Goal: Task Accomplishment & Management: Complete application form

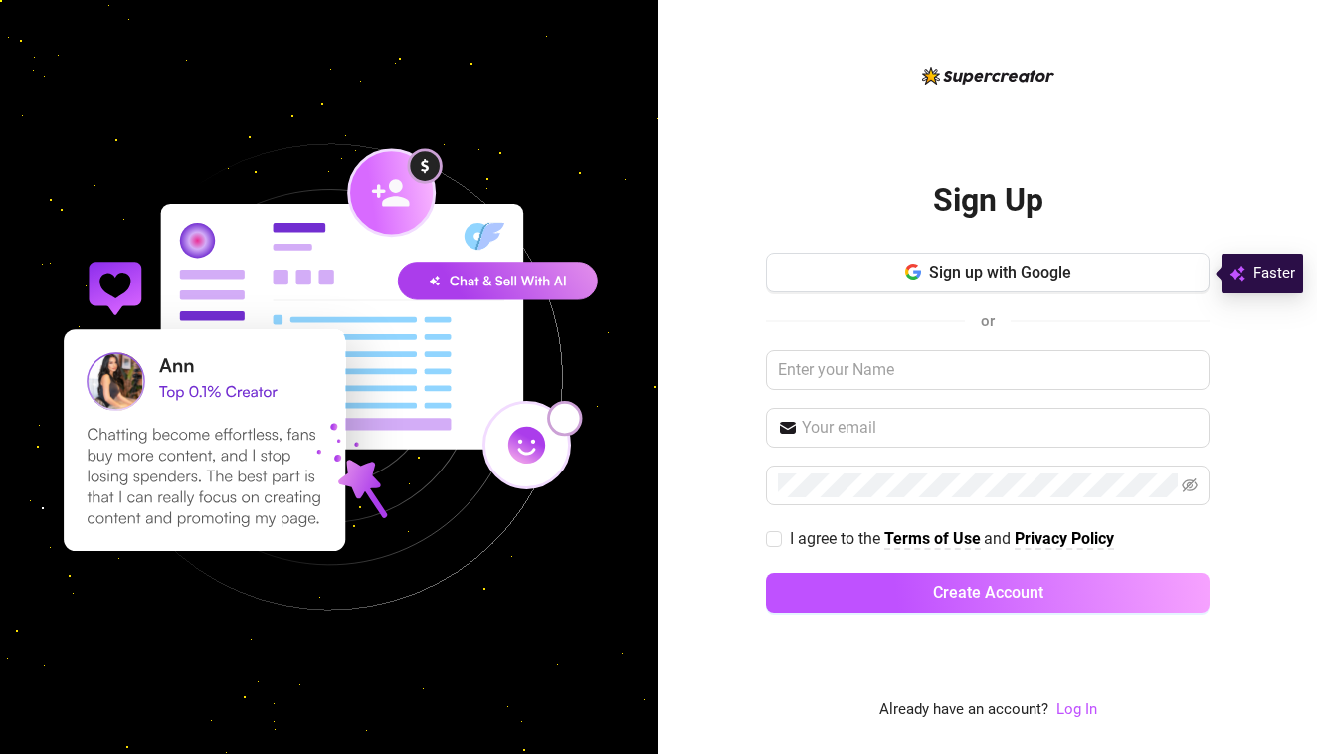
click at [932, 272] on span "Sign up with Google" at bounding box center [1000, 272] width 142 height 19
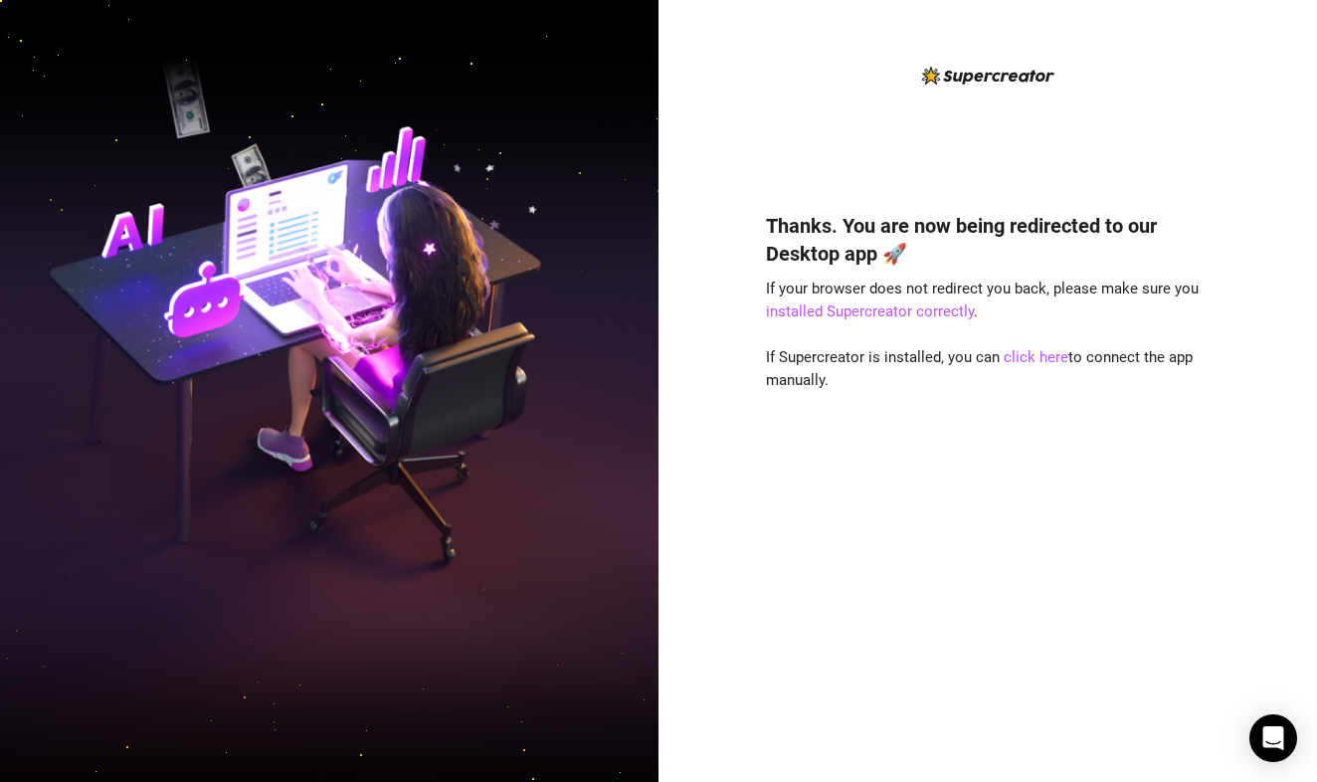
click at [838, 164] on div "Thanks. You are now being redirected to our Desktop app 🚀 If your browser does …" at bounding box center [988, 407] width 444 height 686
